Goal: Communication & Community: Answer question/provide support

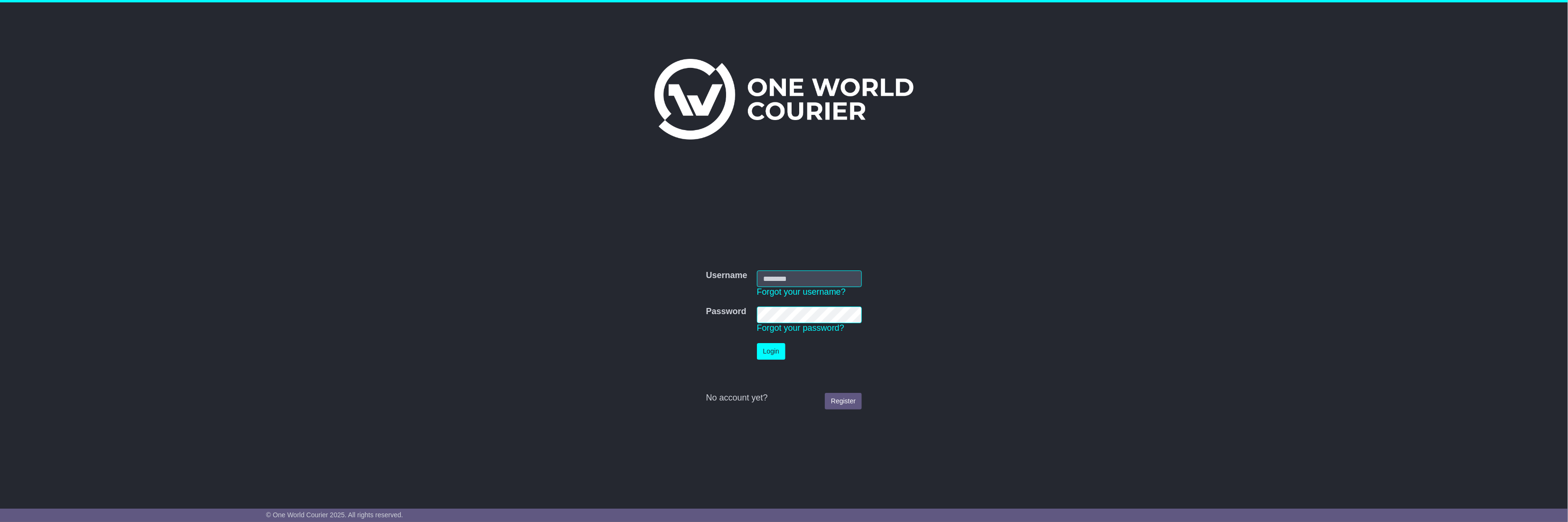
type input "**********"
click at [766, 354] on button "Login" at bounding box center [771, 351] width 29 height 16
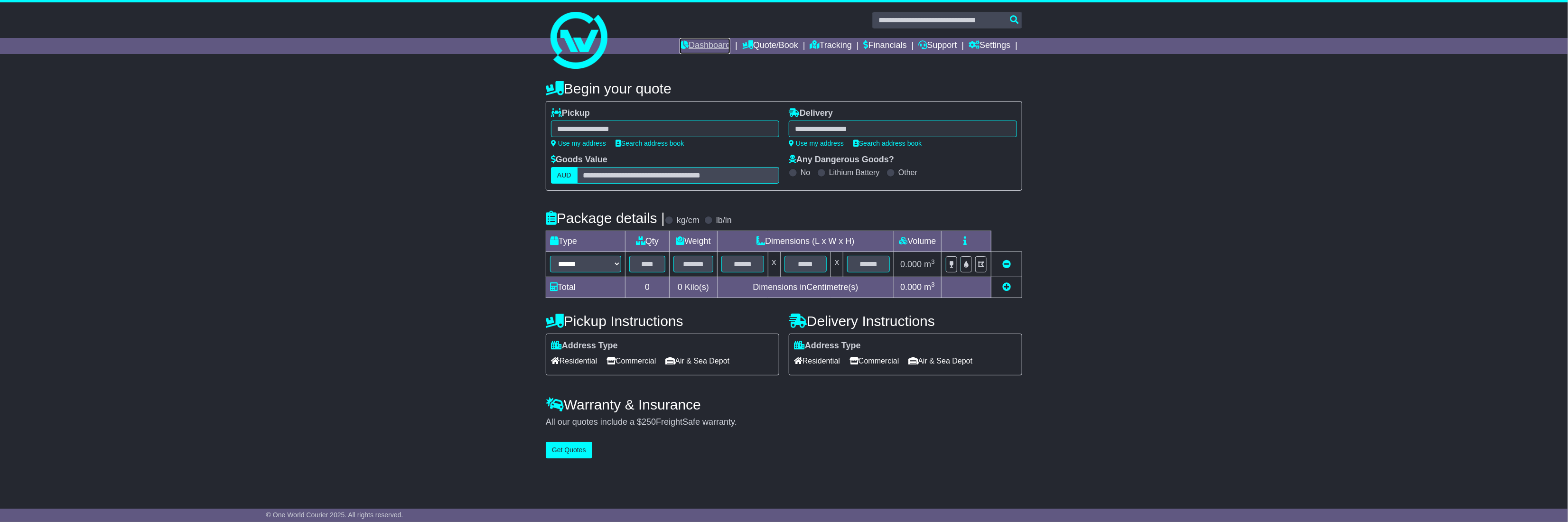
click at [690, 49] on link "Dashboard" at bounding box center [704, 46] width 51 height 16
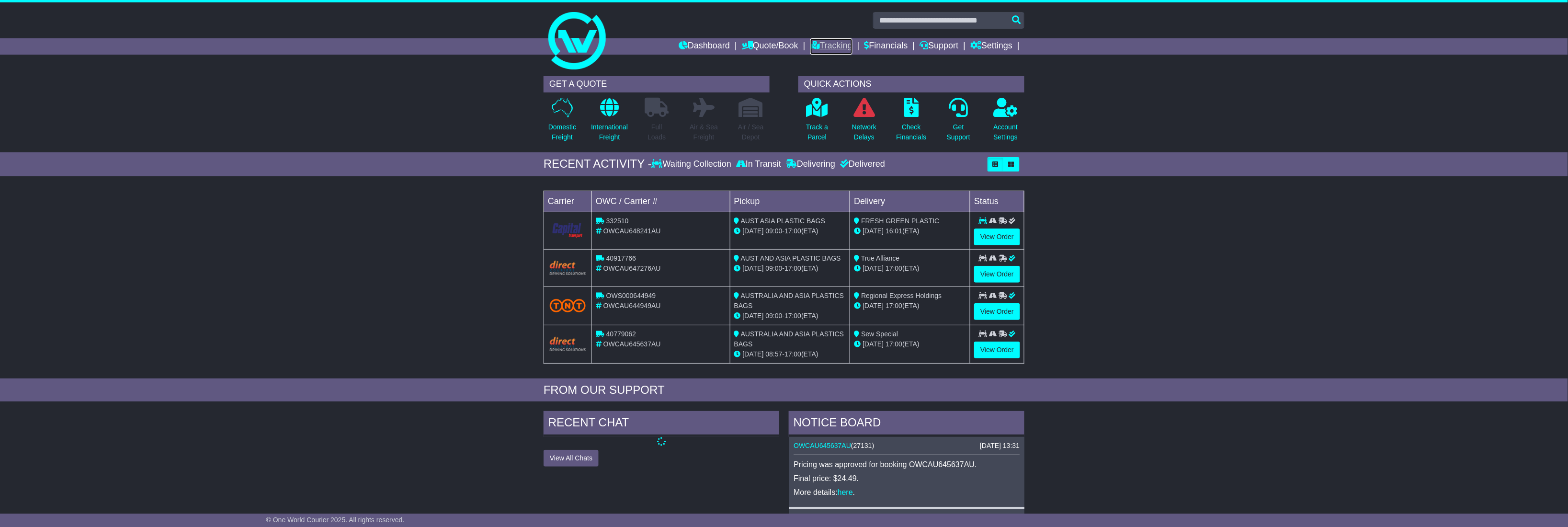
click at [835, 41] on link "Tracking" at bounding box center [831, 46] width 42 height 17
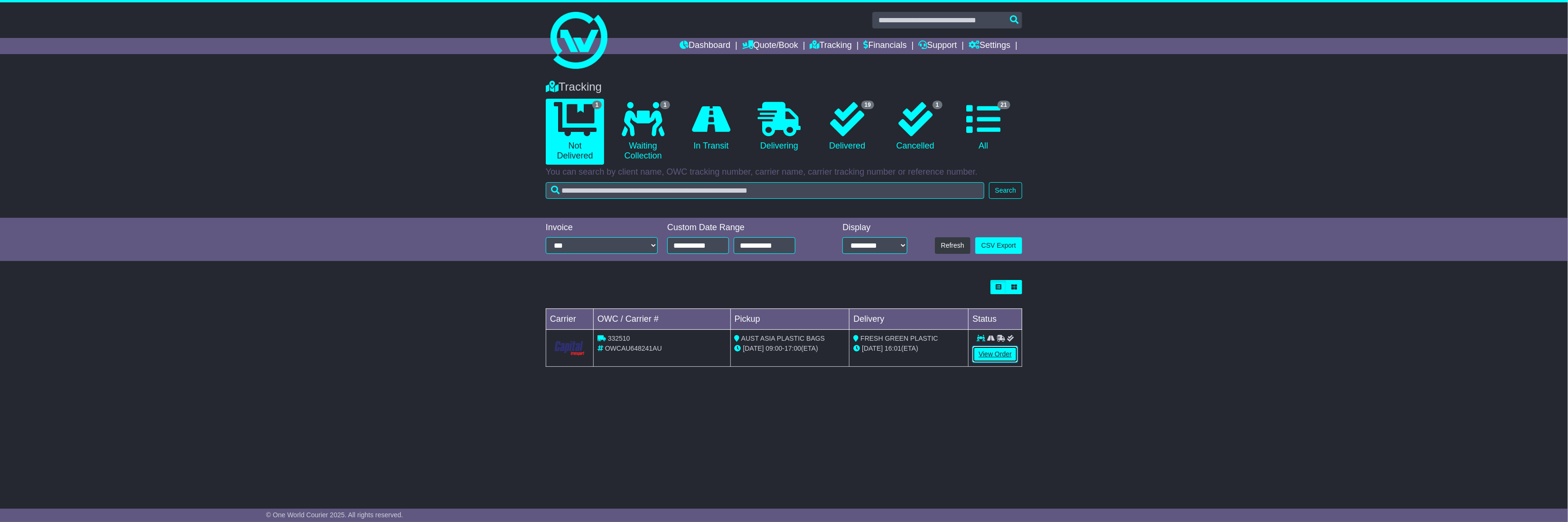
click at [1009, 357] on link "View Order" at bounding box center [995, 353] width 46 height 16
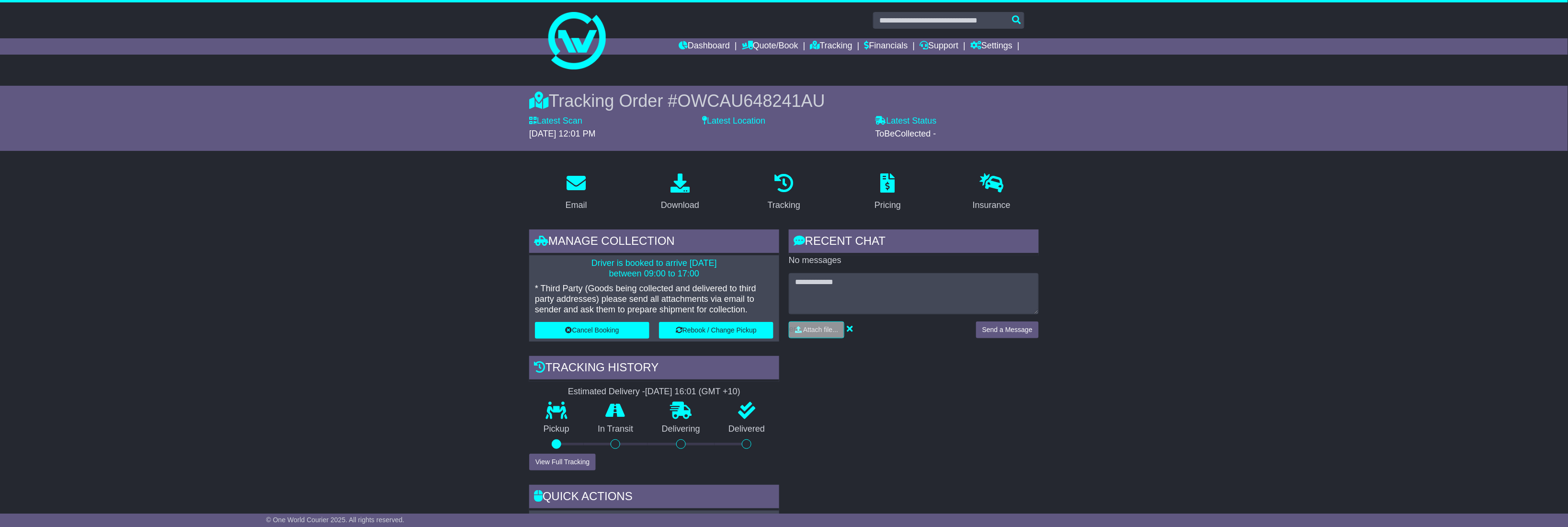
drag, startPoint x: 677, startPoint y: 257, endPoint x: 694, endPoint y: 300, distance: 46.2
click at [684, 296] on div "Driver is booked to arrive 19 Sep 2025 between 09:00 to 17:00 * Third Party (Go…" at bounding box center [654, 299] width 250 height 86
drag, startPoint x: 816, startPoint y: 440, endPoint x: 828, endPoint y: 436, distance: 12.6
click at [821, 440] on div "RECENT CHAT Loading... No messages Attach file..." at bounding box center [913, 408] width 260 height 357
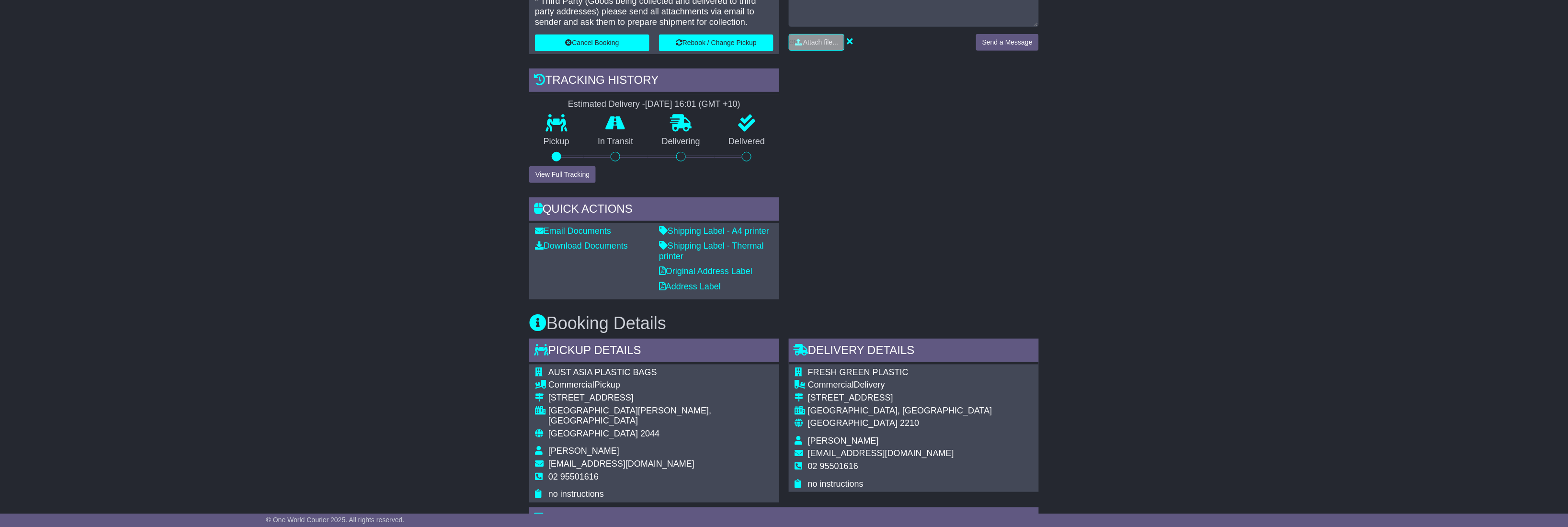
scroll to position [96, 0]
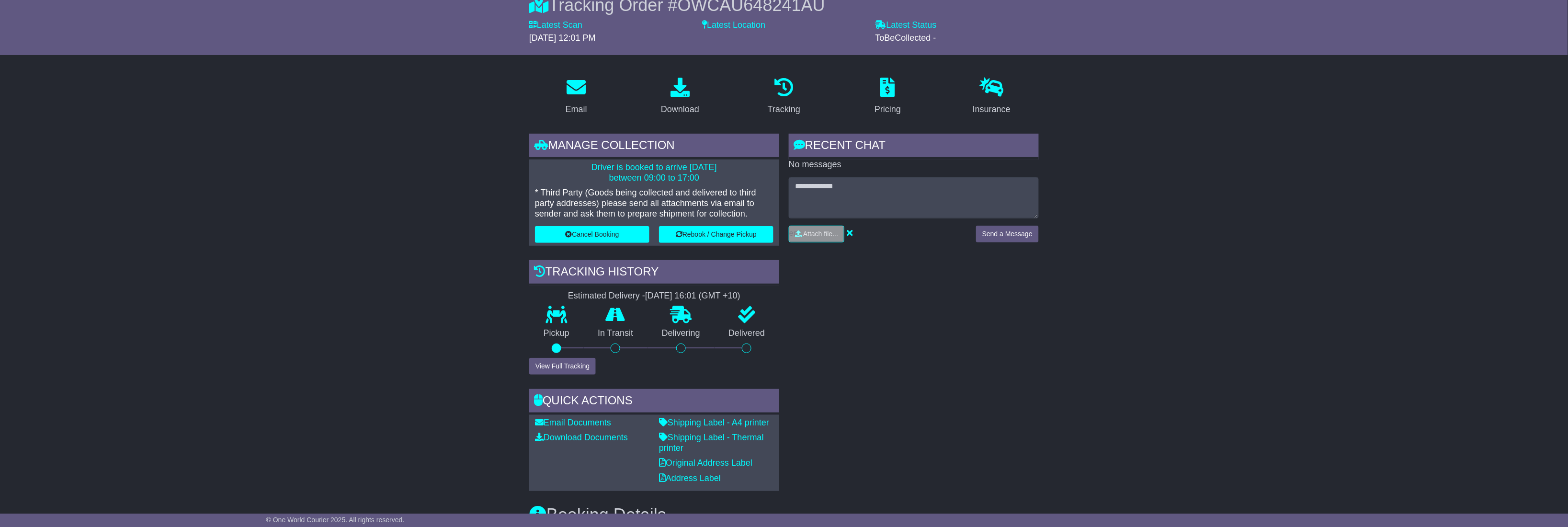
drag, startPoint x: 636, startPoint y: 295, endPoint x: 708, endPoint y: 295, distance: 72.0
click at [708, 295] on div "[DATE] 16:01 (GMT +10)" at bounding box center [692, 295] width 95 height 10
click at [714, 295] on div "[DATE] 16:01 (GMT +10)" at bounding box center [692, 295] width 95 height 10
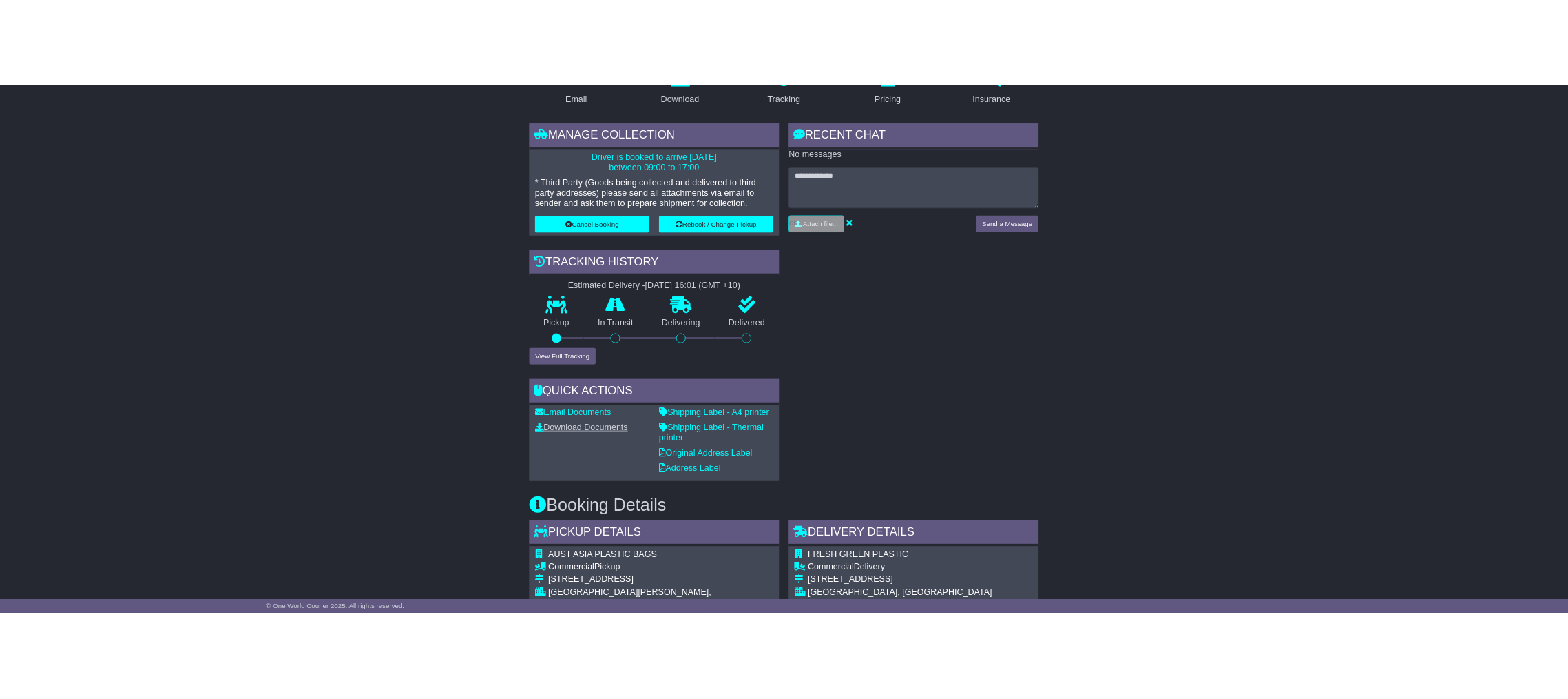
scroll to position [414, 0]
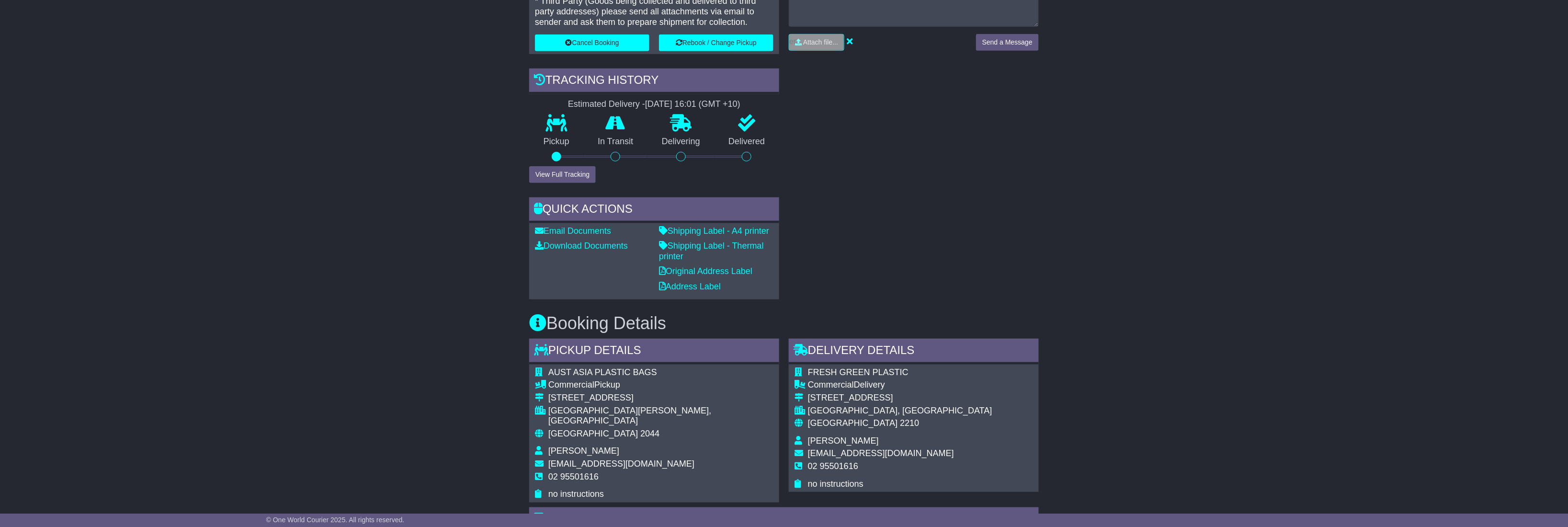
drag, startPoint x: 905, startPoint y: 175, endPoint x: 895, endPoint y: 178, distance: 10.4
click at [903, 175] on div "RECENT CHAT Loading... No messages Attach file..." at bounding box center [913, 121] width 260 height 357
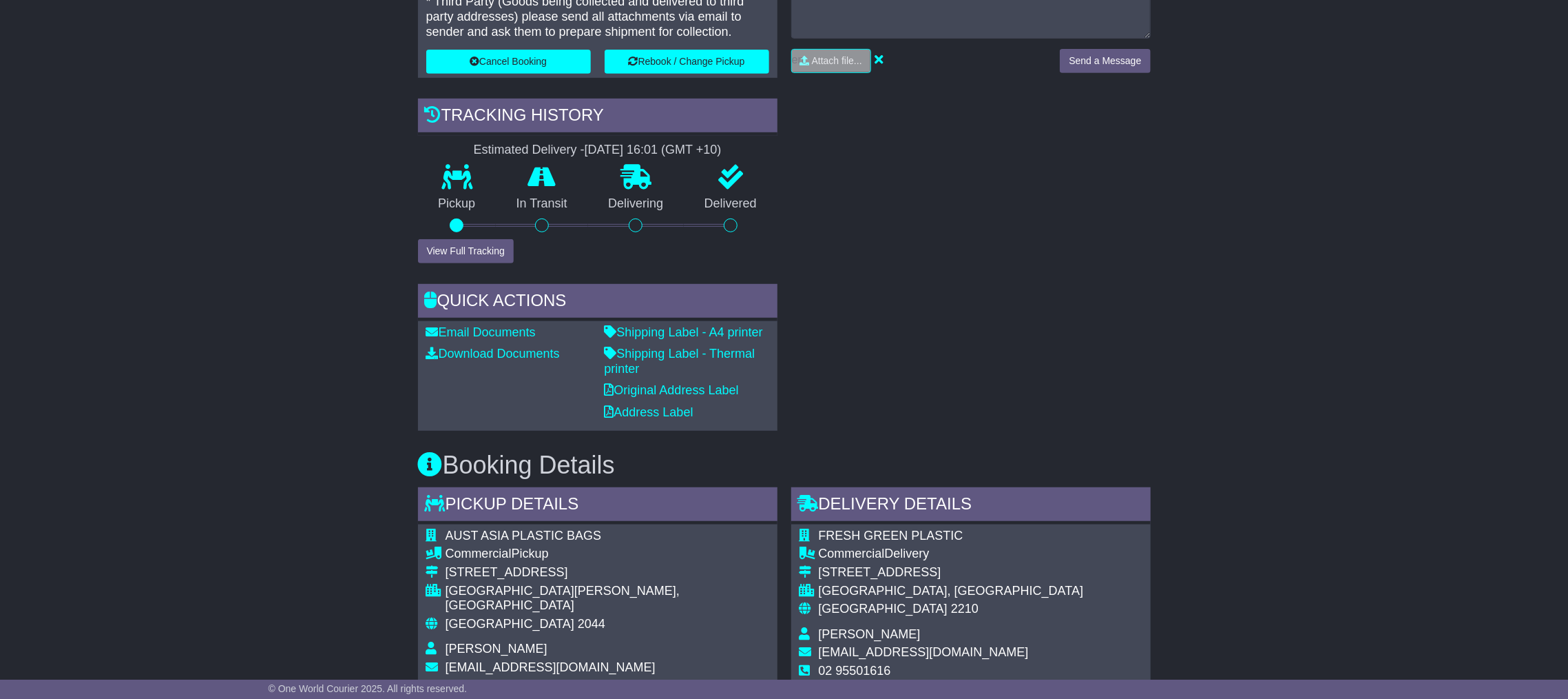
click at [835, 316] on div "RECENT CHAT Loading... No messages Attach file..." at bounding box center [971, 174] width 374 height 514
click at [1121, 232] on div "RECENT CHAT Loading... No messages Attach file..." at bounding box center [971, 174] width 374 height 514
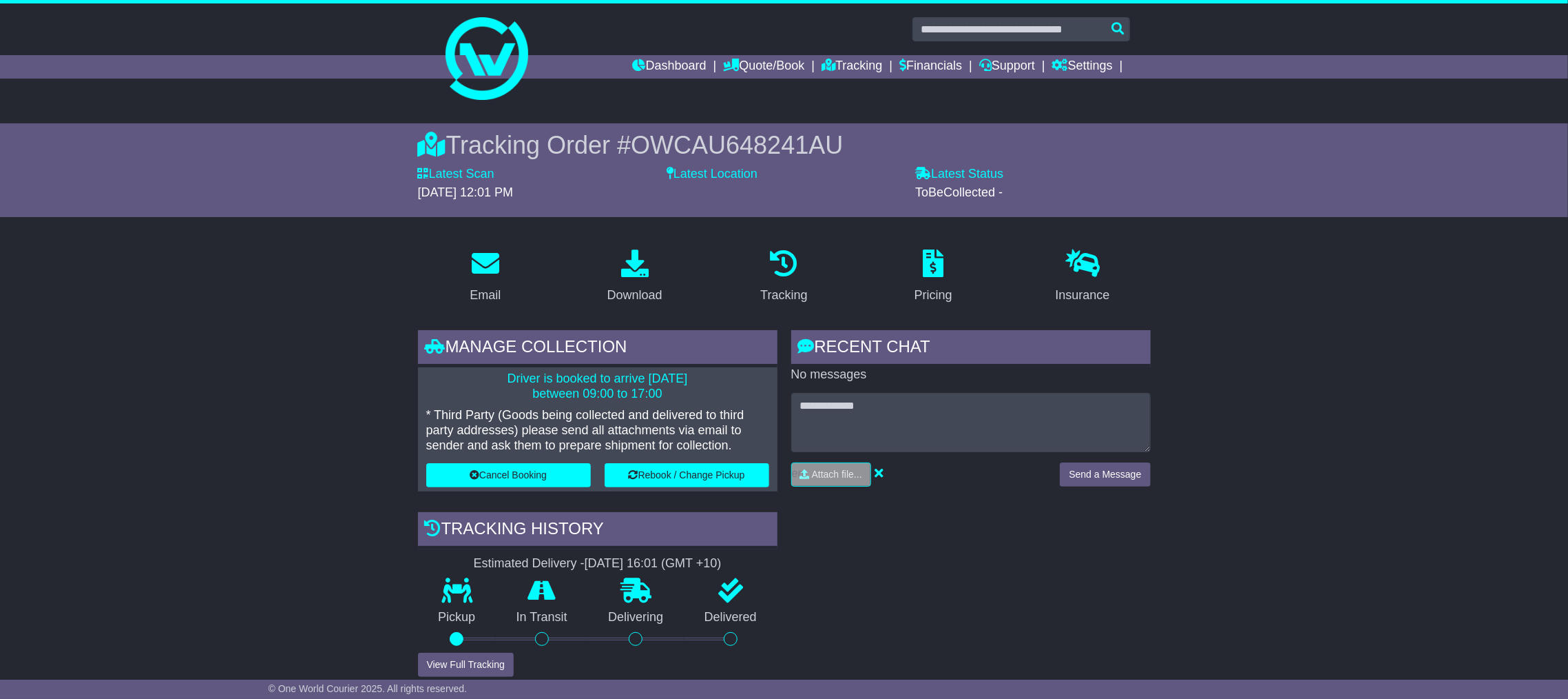
scroll to position [138, 0]
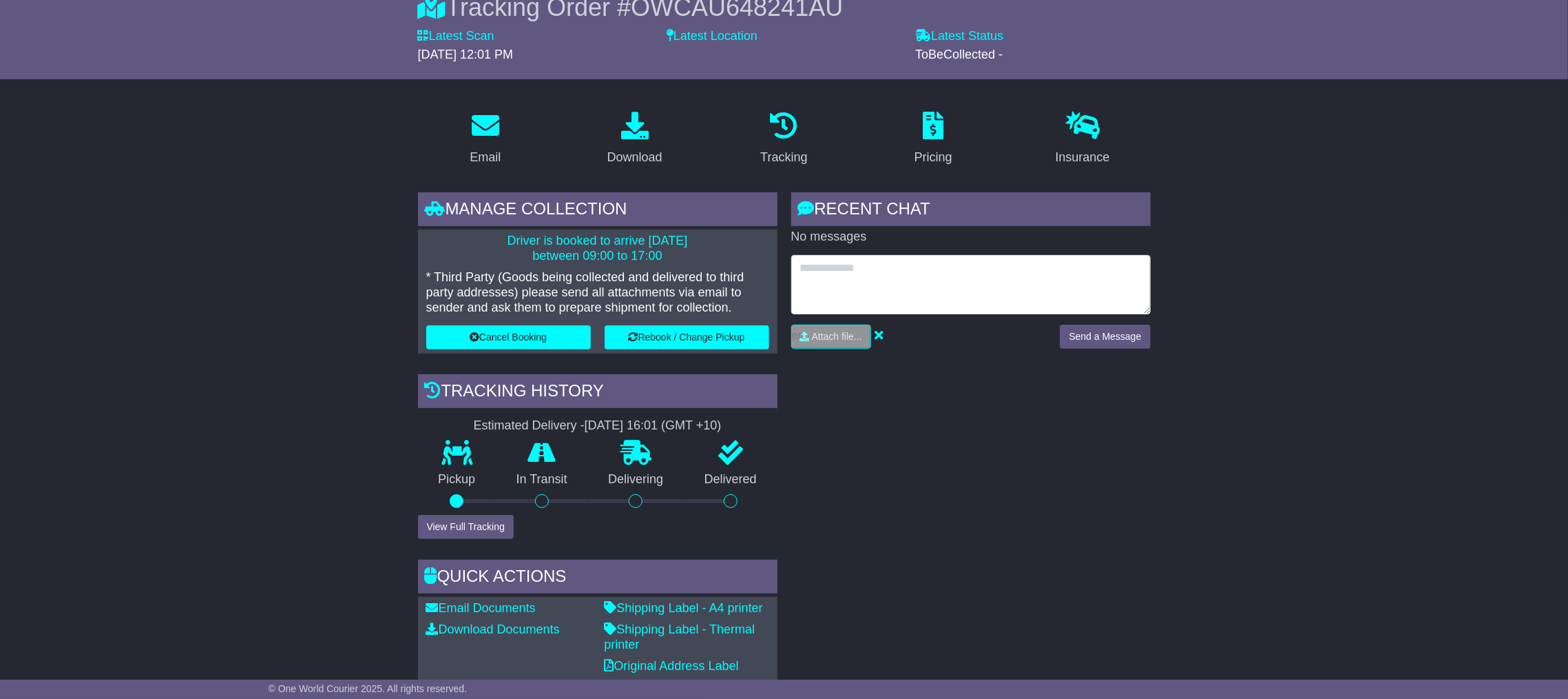
click at [1018, 262] on textarea at bounding box center [971, 284] width 360 height 59
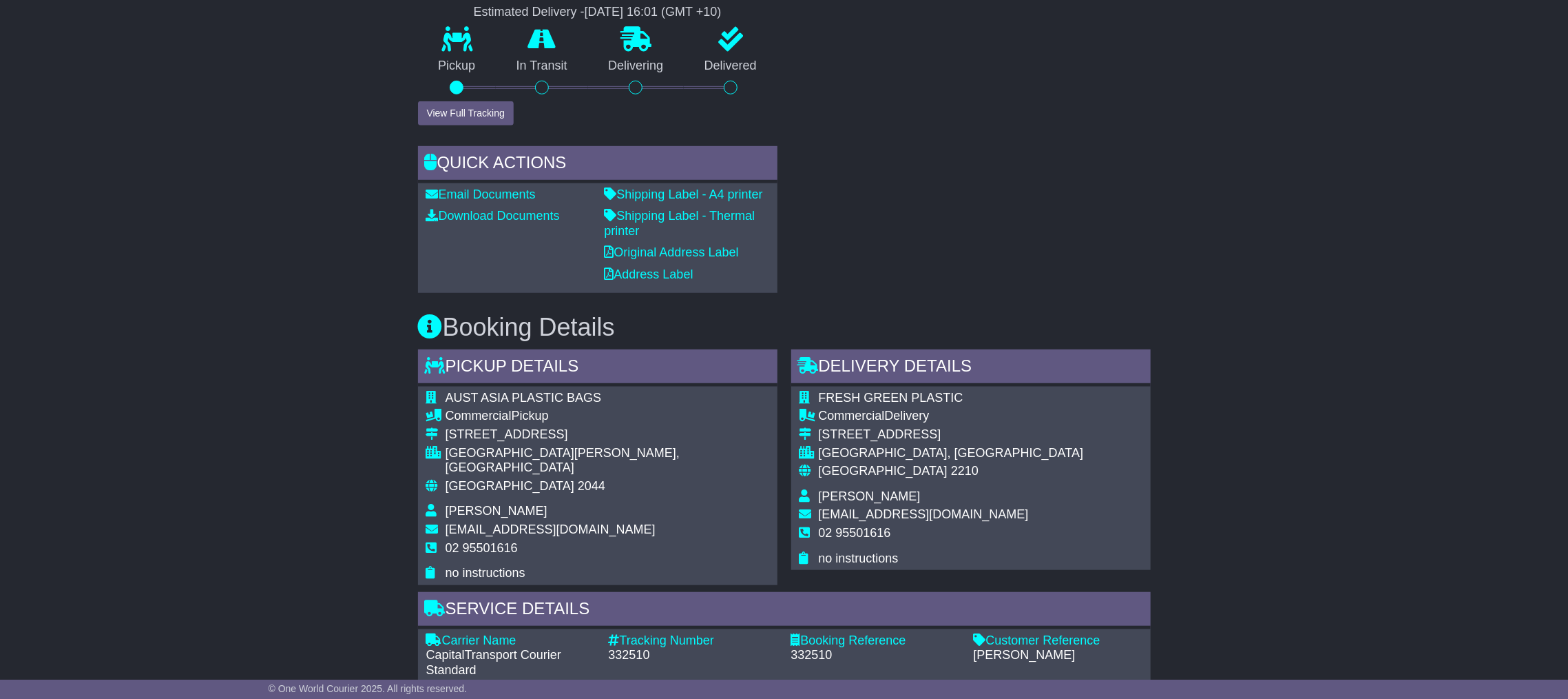
click at [951, 391] on span "FRESH GREEN PLASTIC" at bounding box center [891, 398] width 145 height 14
drag, startPoint x: 969, startPoint y: 385, endPoint x: 861, endPoint y: 386, distance: 108.0
click at [843, 391] on div "FRESH GREEN PLASTIC Commercial Delivery 137 BONDS ROAD RIVERWOOD, NSW Australia…" at bounding box center [971, 477] width 360 height 183
click at [1004, 422] on div "FRESH GREEN PLASTIC Commercial Delivery 137 BONDS ROAD RIVERWOOD, NSW Australia…" at bounding box center [971, 477] width 360 height 183
drag, startPoint x: 822, startPoint y: 395, endPoint x: 959, endPoint y: 389, distance: 137.1
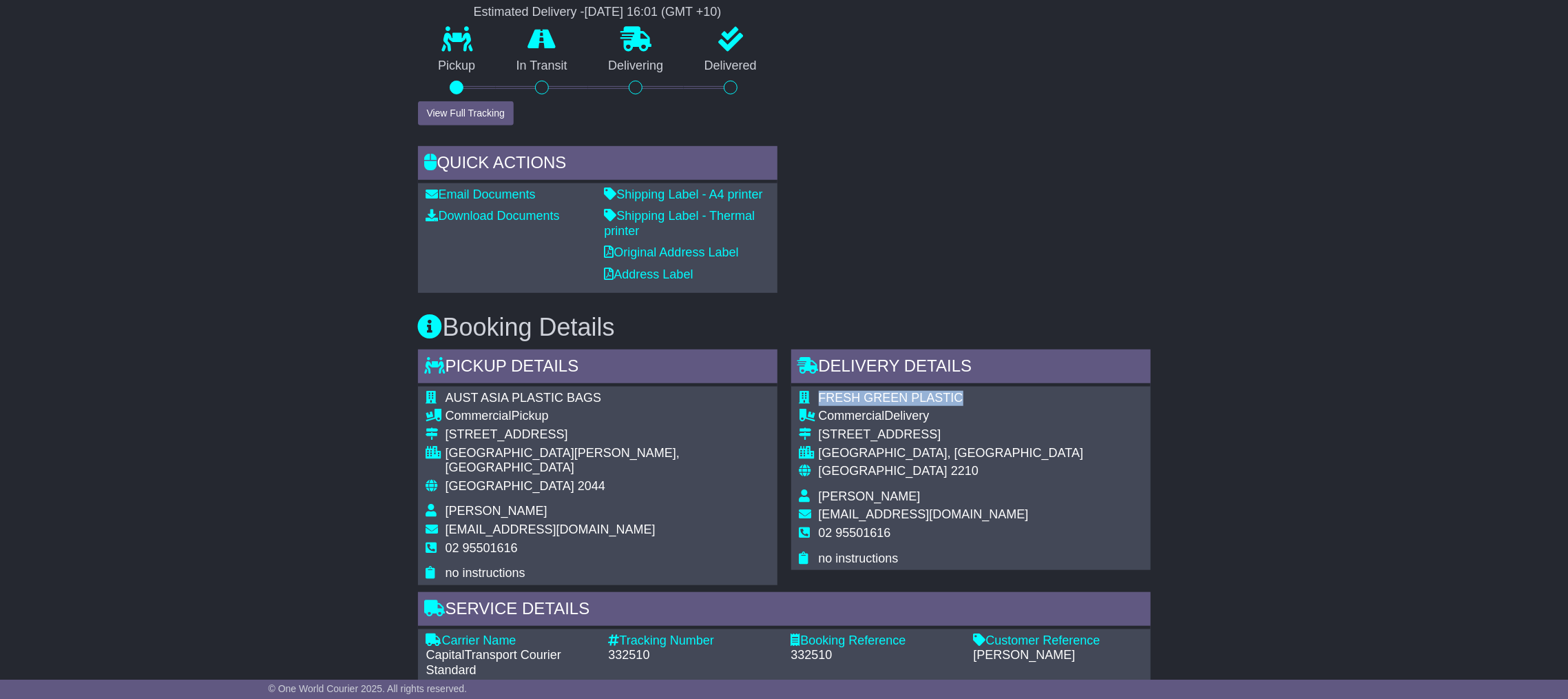
click at [959, 391] on span "FRESH GREEN PLASTIC" at bounding box center [891, 398] width 145 height 14
copy span "FRESH GREEN PLASTIC"
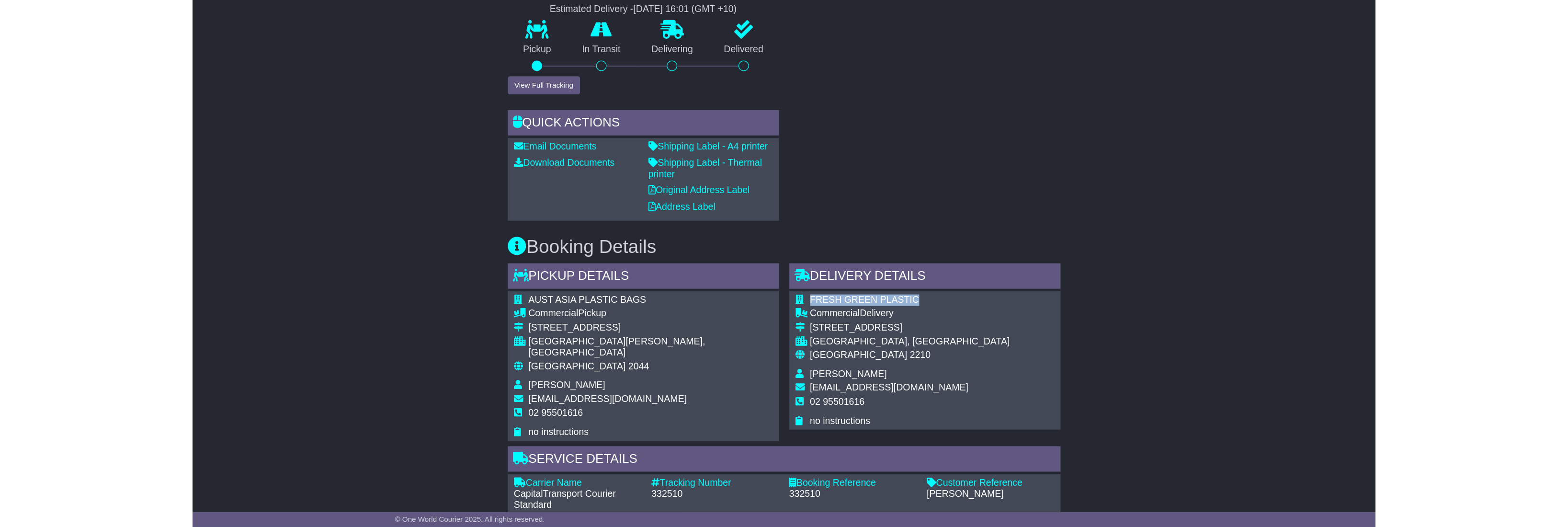
scroll to position [0, 0]
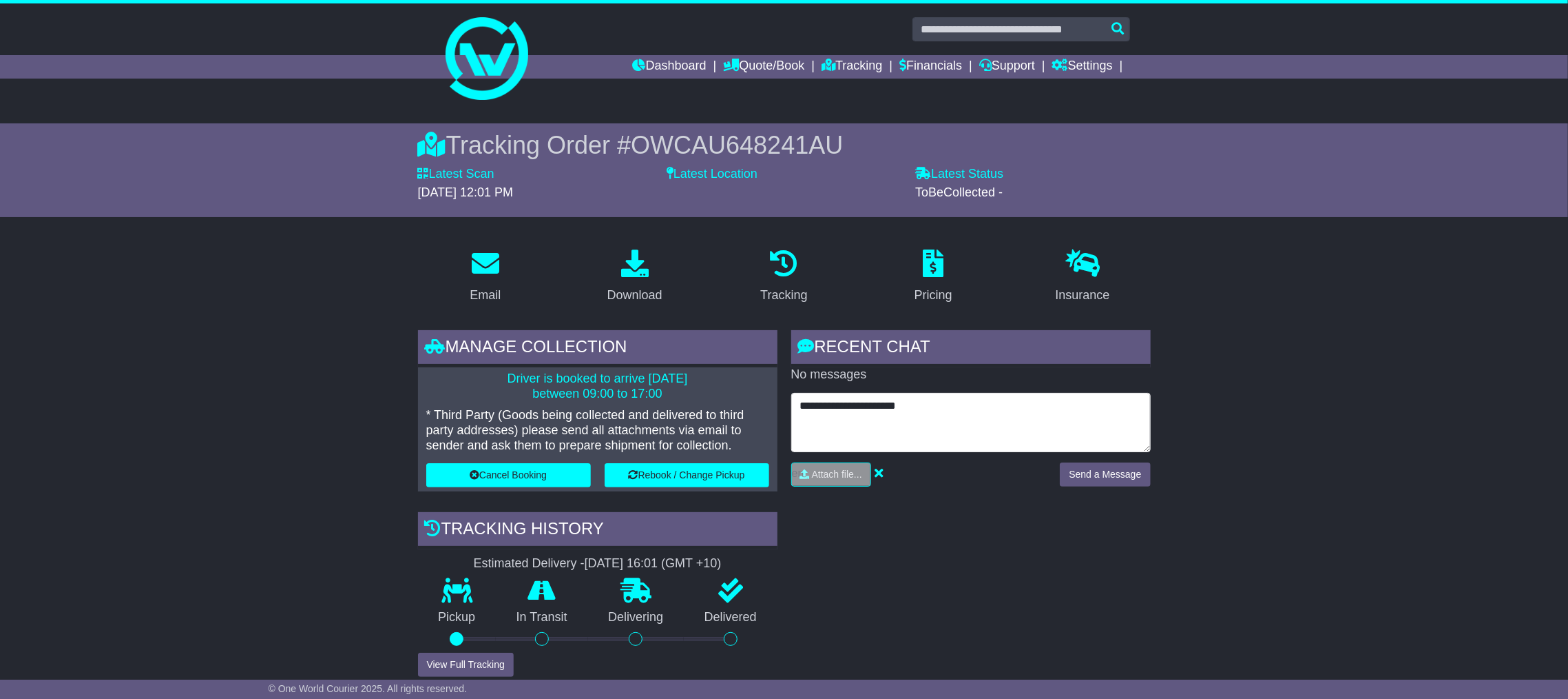
click at [977, 399] on textarea "**********" at bounding box center [971, 422] width 360 height 59
paste textarea "**********"
type textarea "**********"
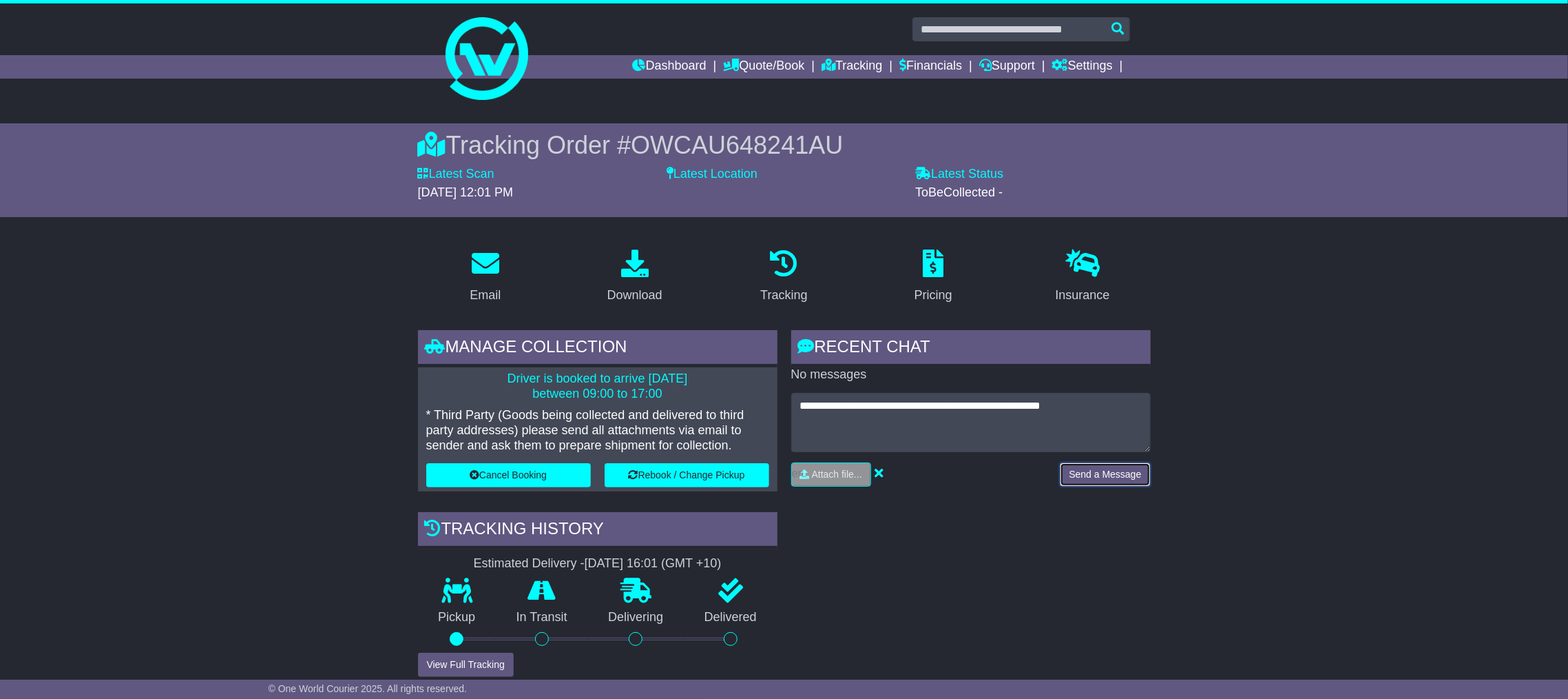
click at [1140, 472] on button "Send a Message" at bounding box center [1105, 474] width 90 height 24
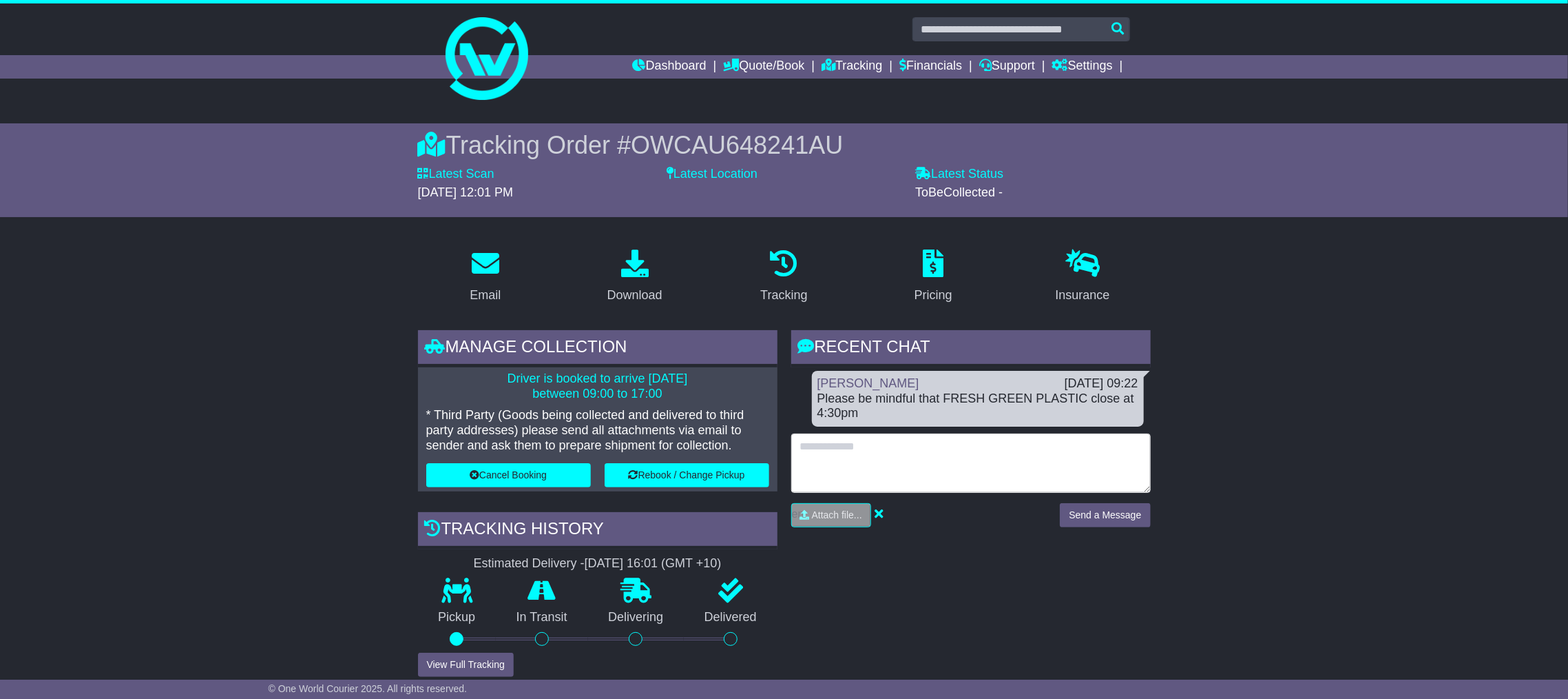
click at [1032, 460] on textarea at bounding box center [971, 462] width 360 height 59
type textarea "*"
type textarea "**********"
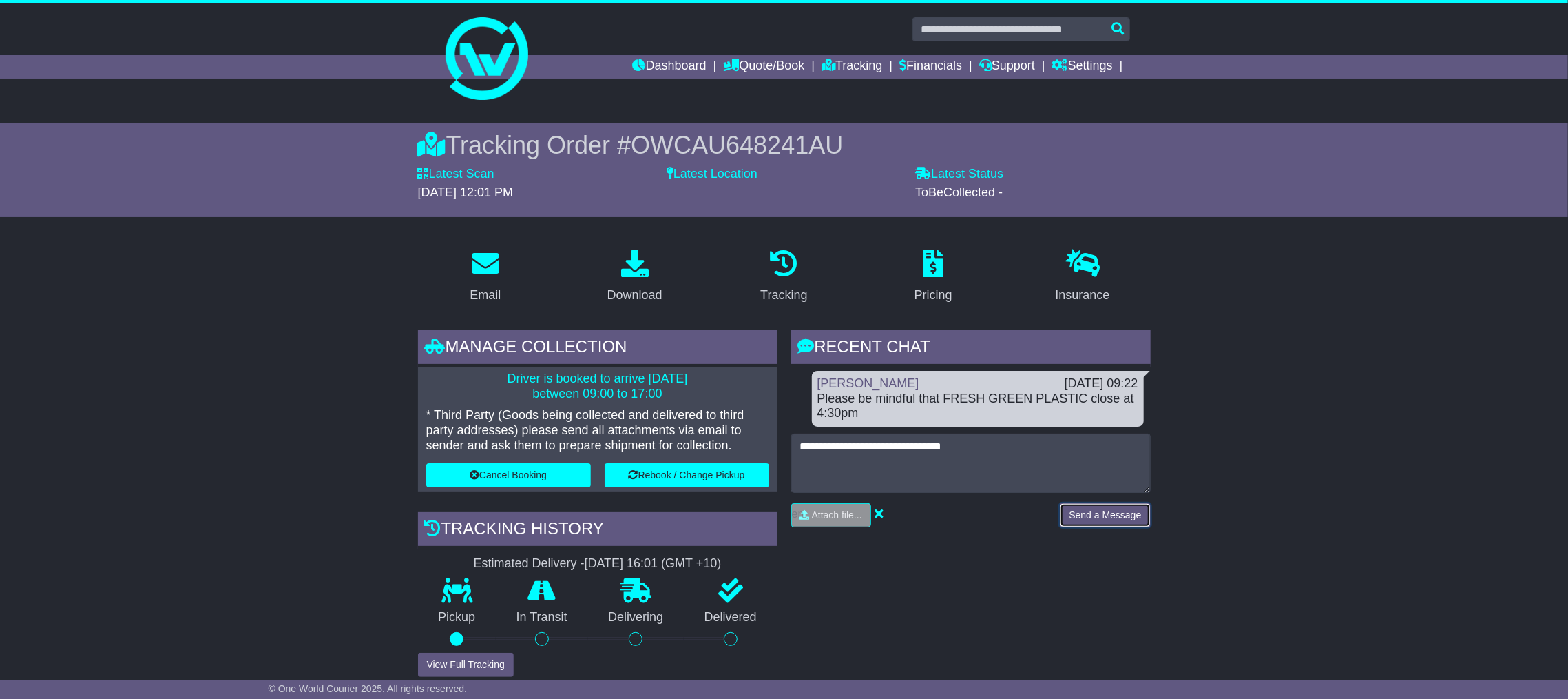
click at [1121, 503] on button "Send a Message" at bounding box center [1105, 514] width 90 height 24
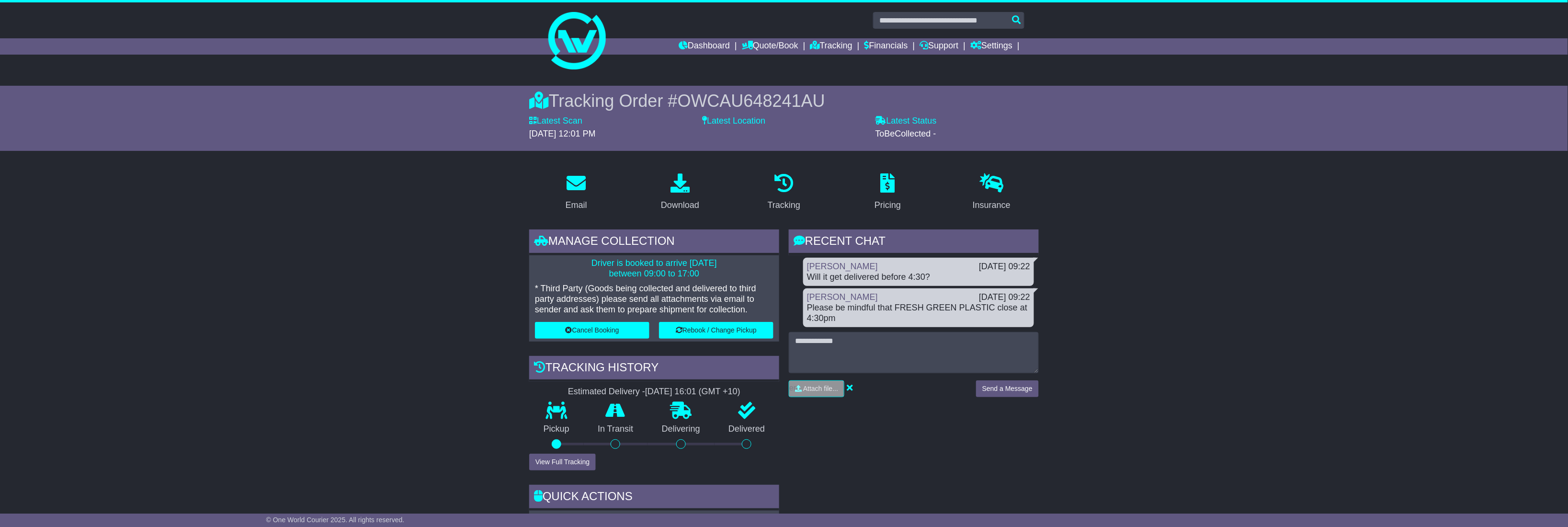
click at [903, 297] on div "[PERSON_NAME]" at bounding box center [888, 297] width 172 height 10
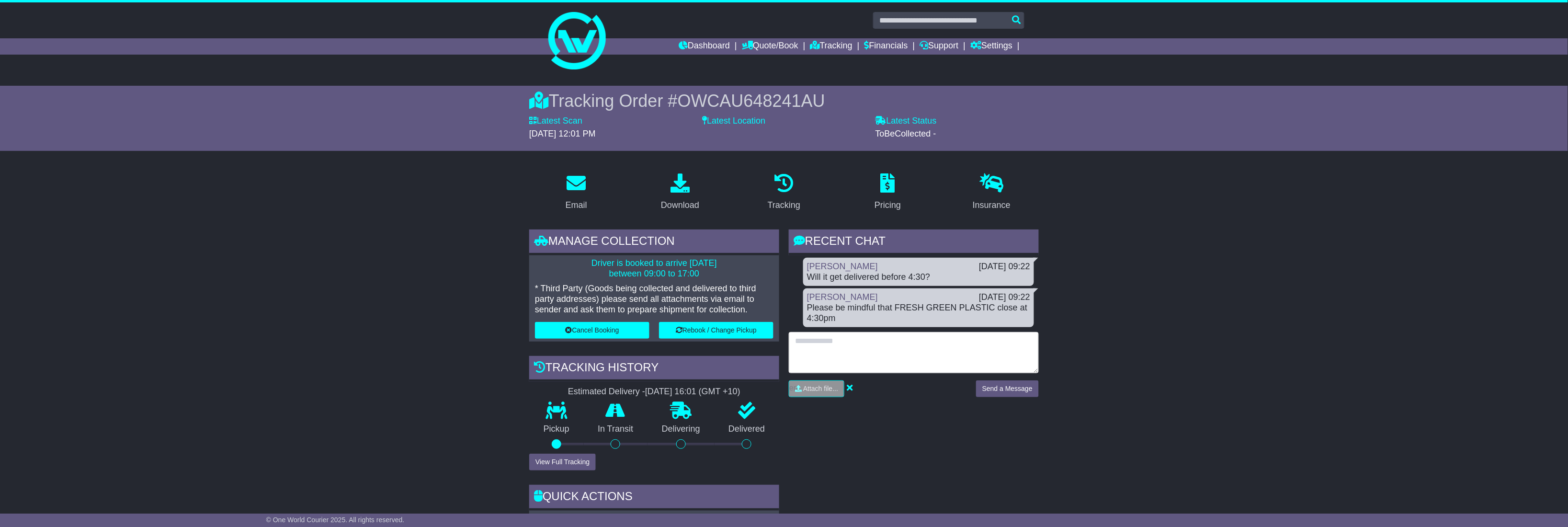
click at [908, 342] on textarea at bounding box center [913, 352] width 250 height 41
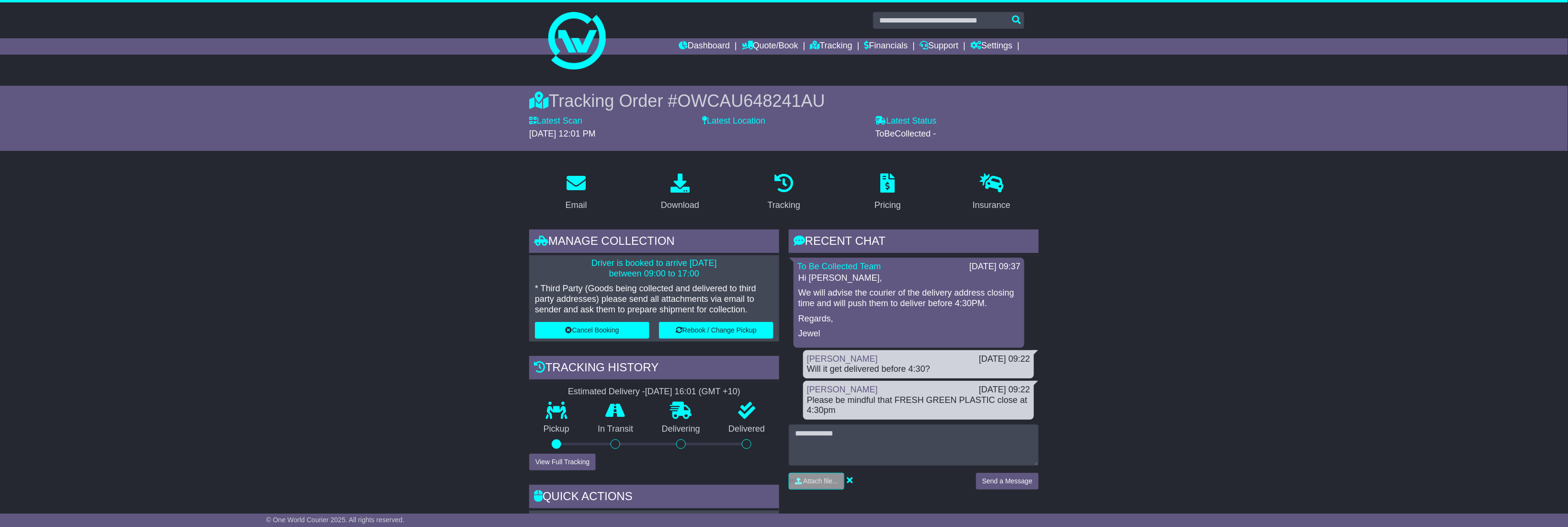
scroll to position [96, 0]
